Goal: Transaction & Acquisition: Purchase product/service

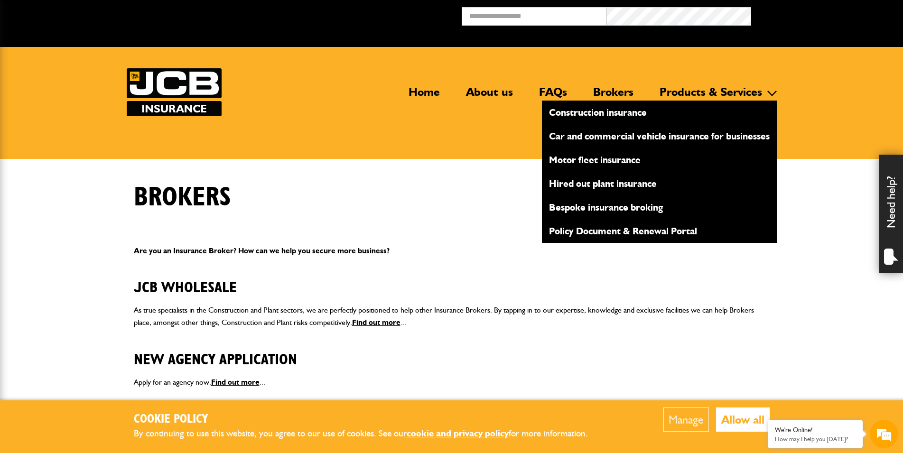
click at [721, 88] on link "Products & Services" at bounding box center [711, 96] width 117 height 22
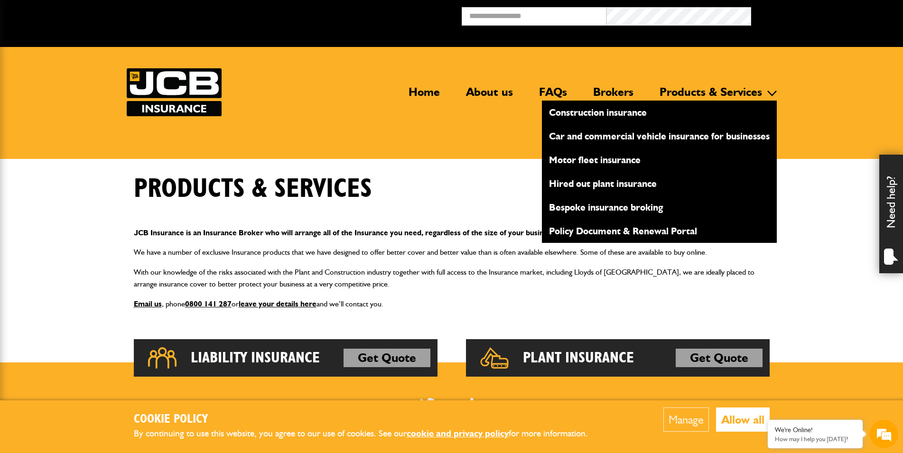
click at [620, 110] on link "Construction insurance" at bounding box center [659, 112] width 235 height 16
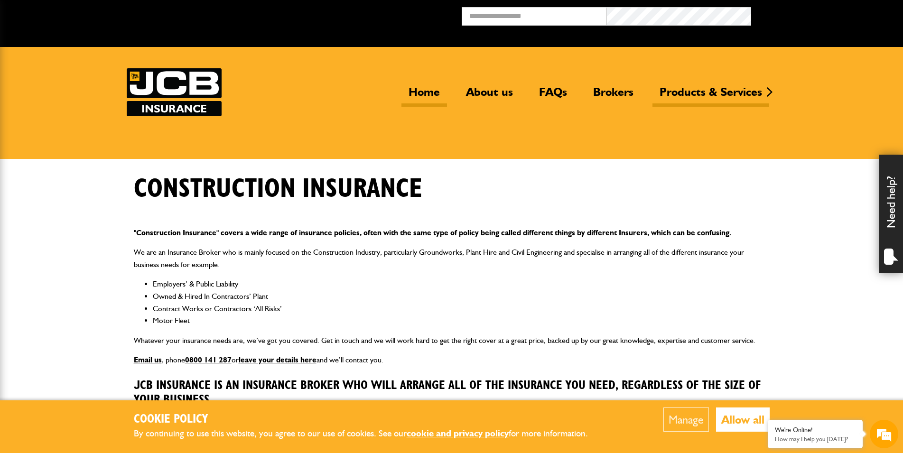
click at [423, 91] on link "Home" at bounding box center [425, 96] width 46 height 22
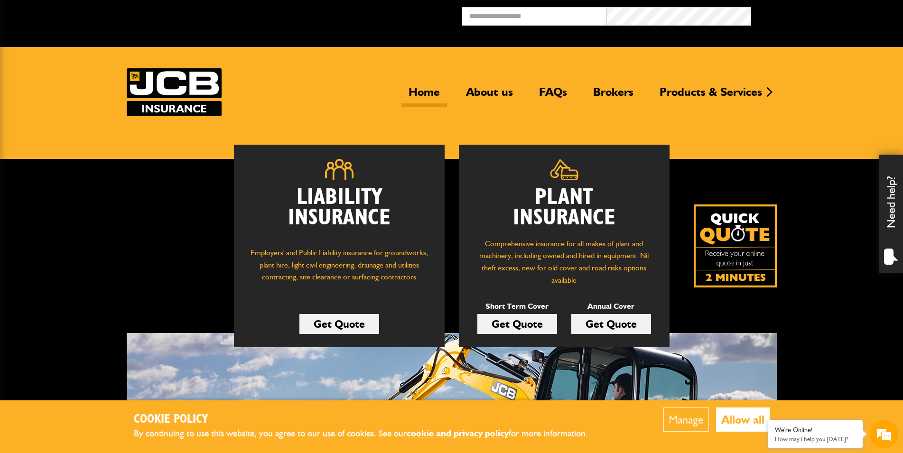
click at [614, 330] on link "Get Quote" at bounding box center [612, 324] width 80 height 20
